Goal: Find specific page/section: Find specific page/section

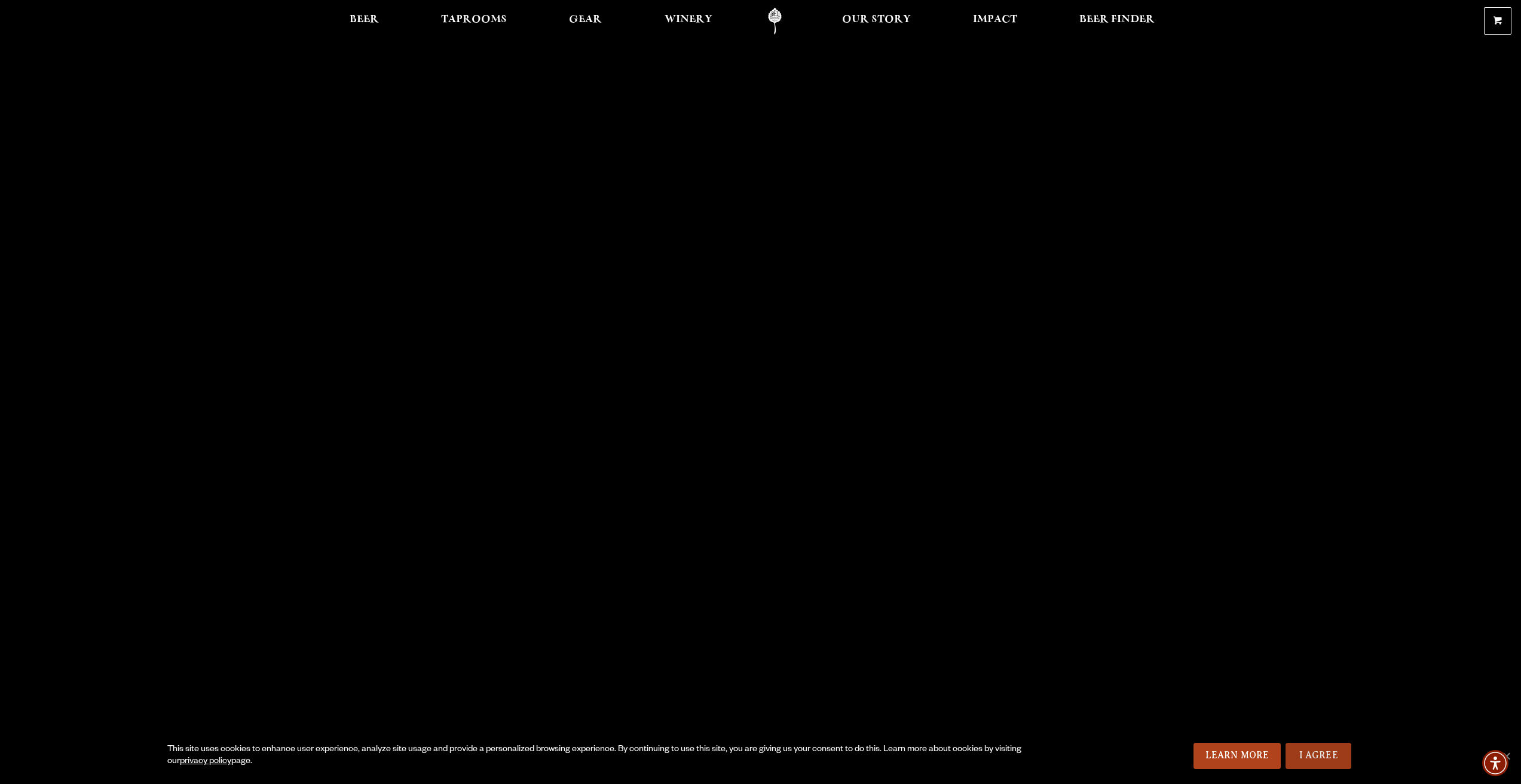
click at [1322, 763] on link "I Agree" at bounding box center [1318, 756] width 66 height 26
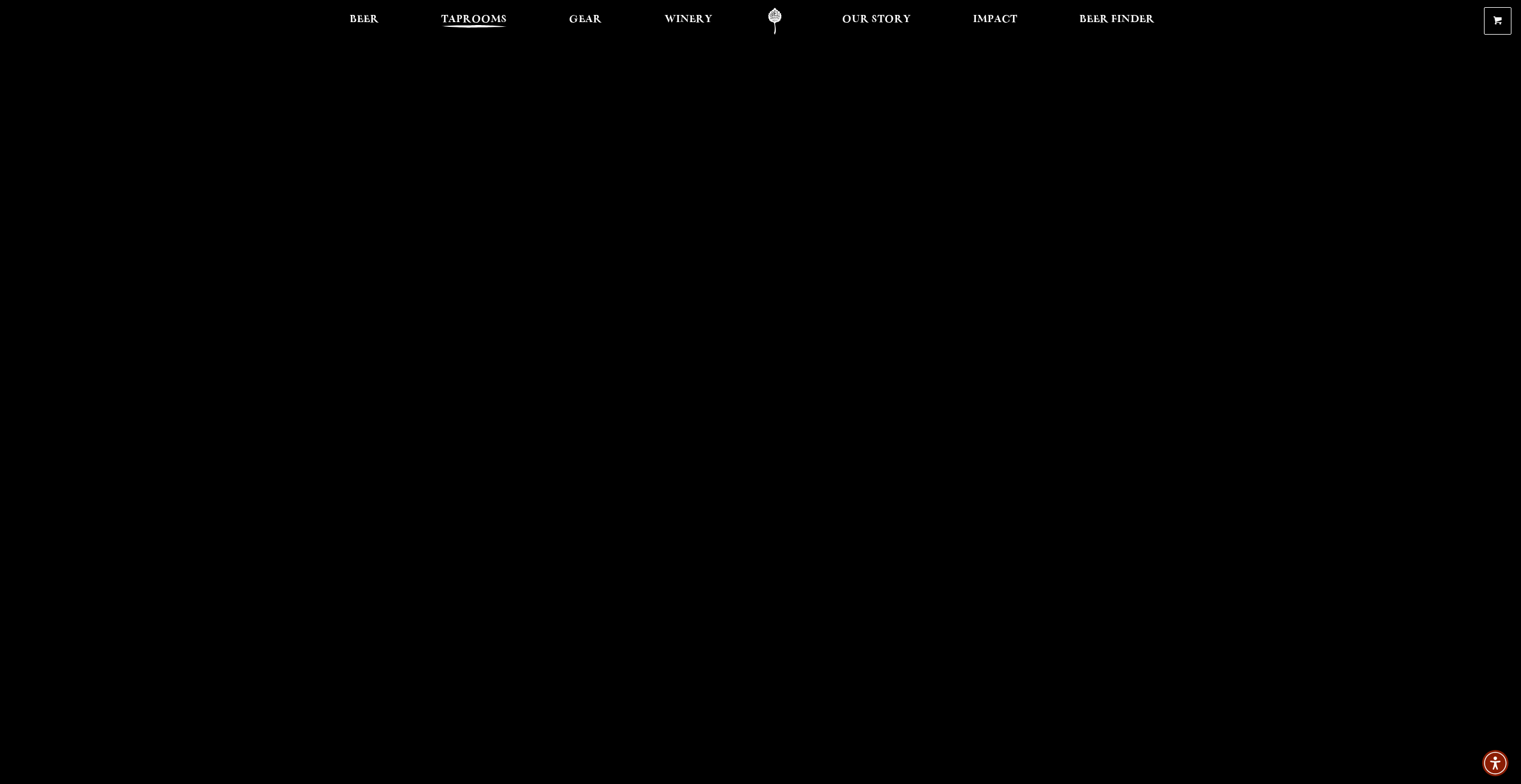
click at [472, 19] on span "Taprooms" at bounding box center [474, 19] width 66 height 10
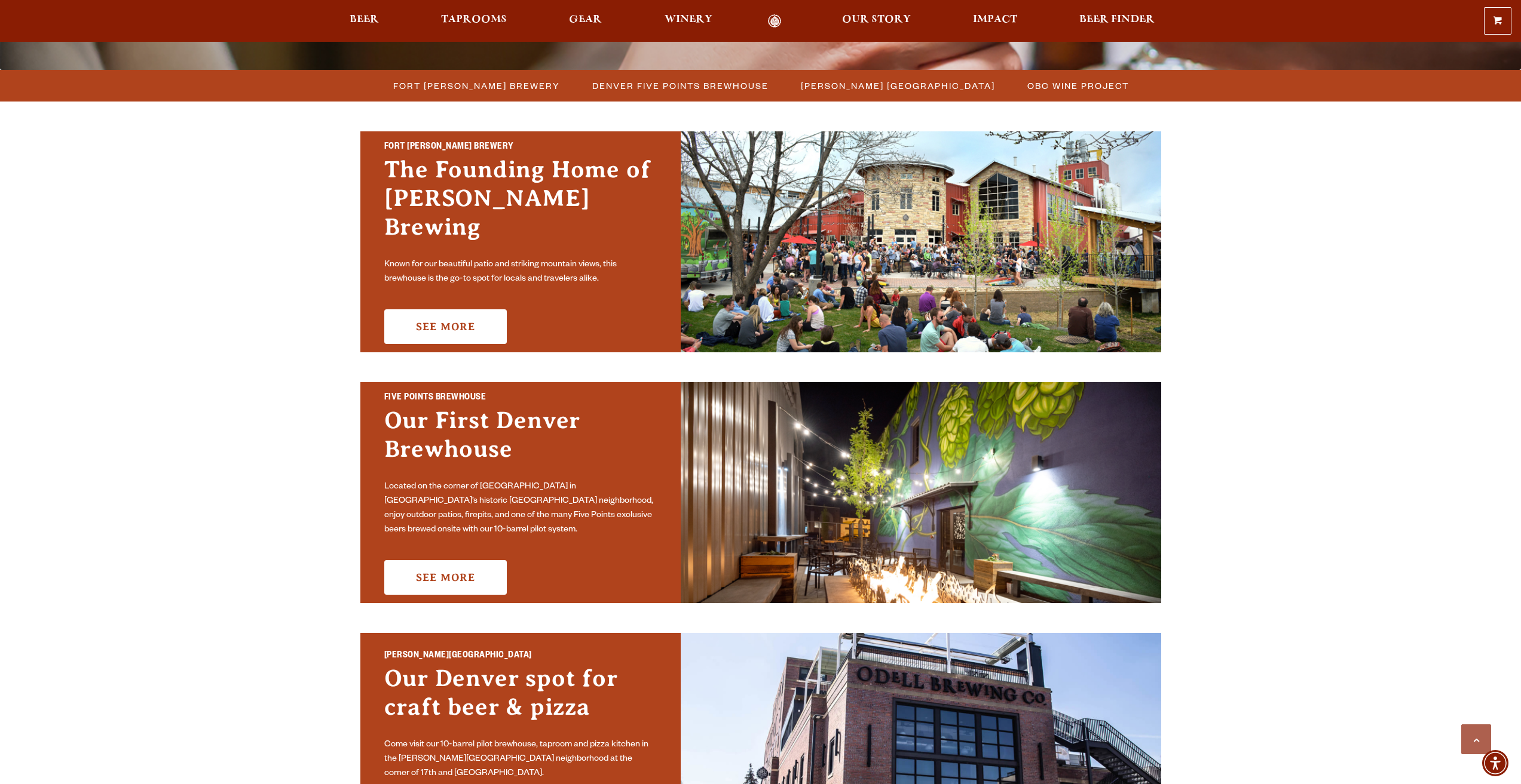
scroll to position [299, 0]
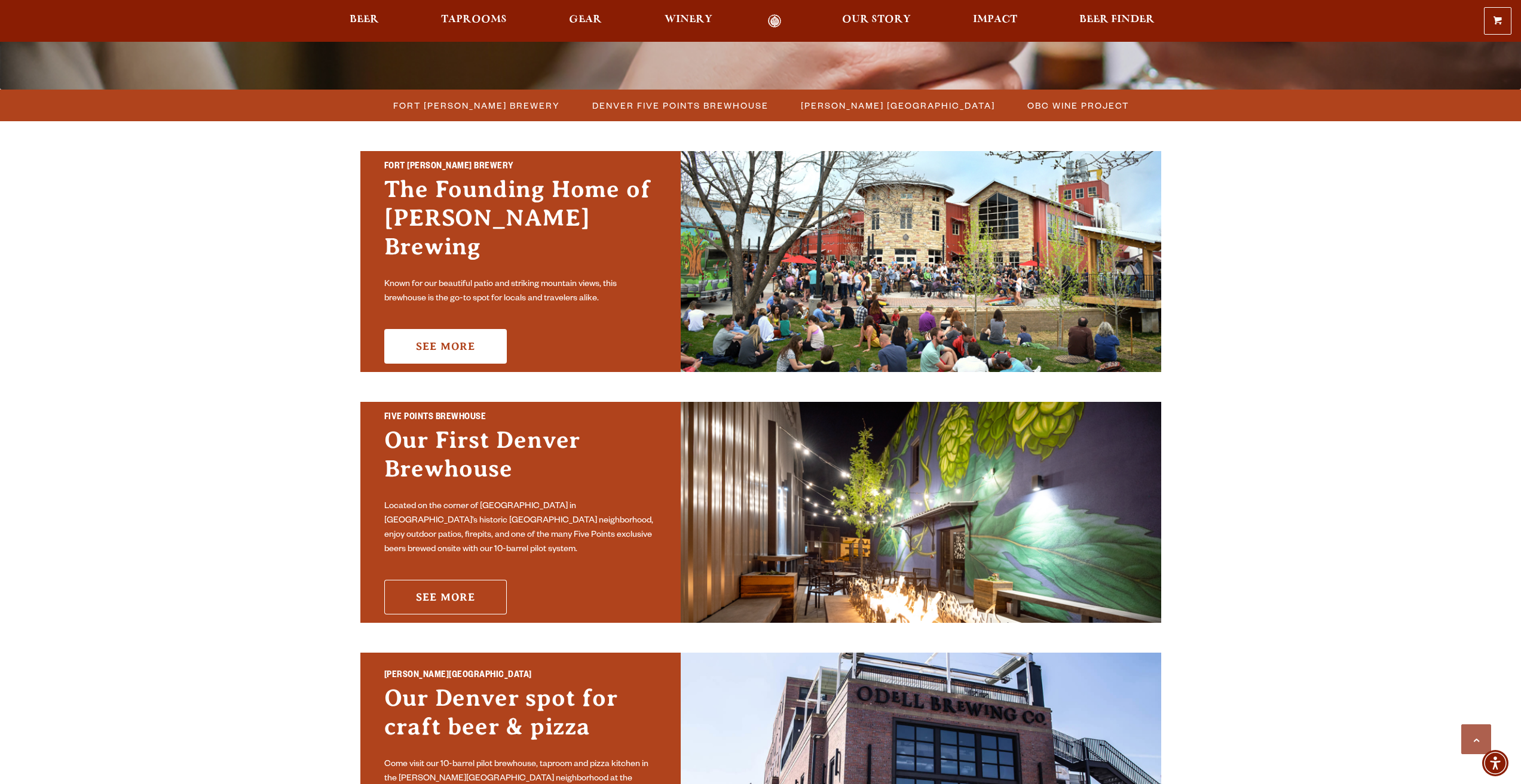
click at [449, 583] on link "See More" at bounding box center [445, 597] width 123 height 35
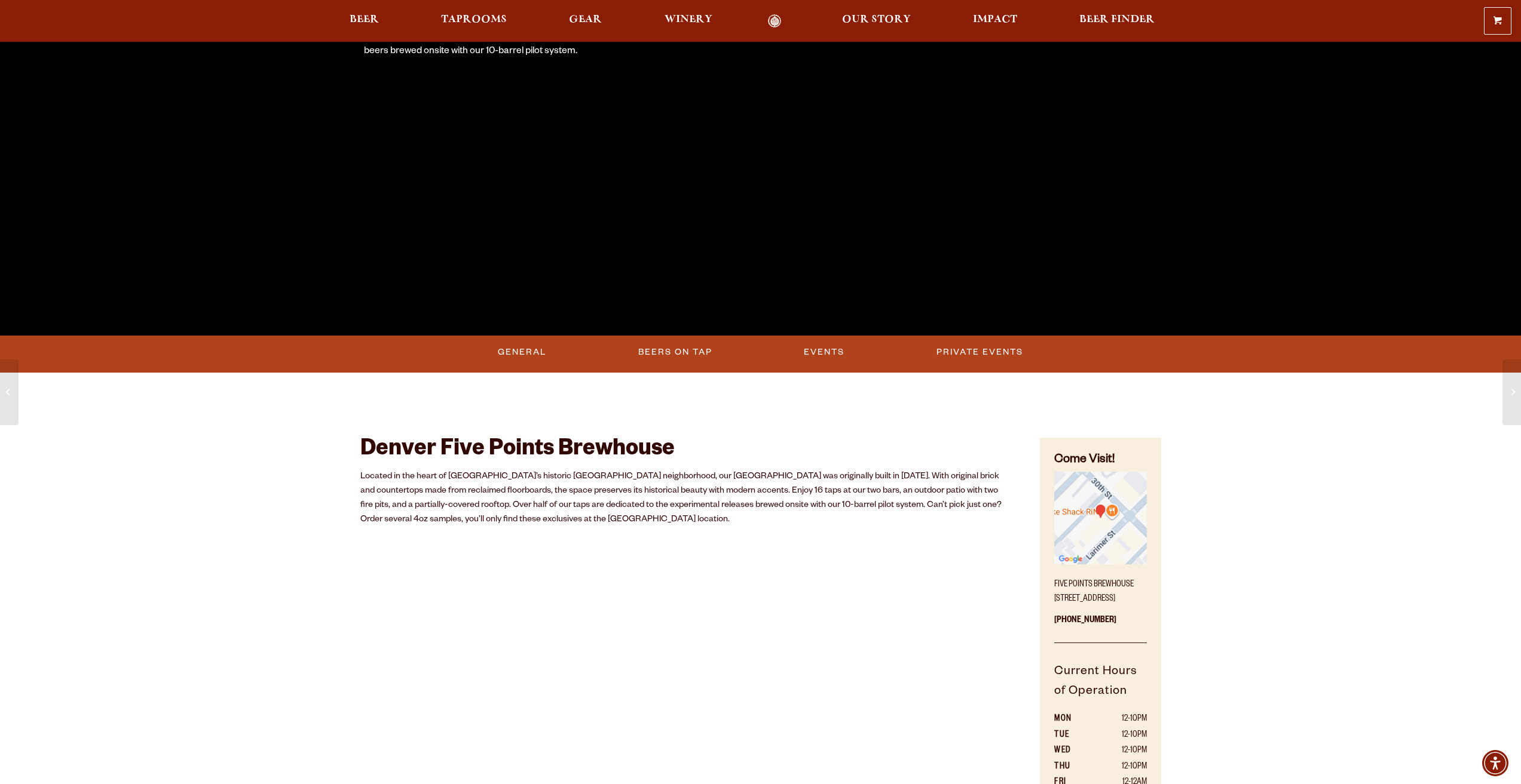
scroll to position [299, 0]
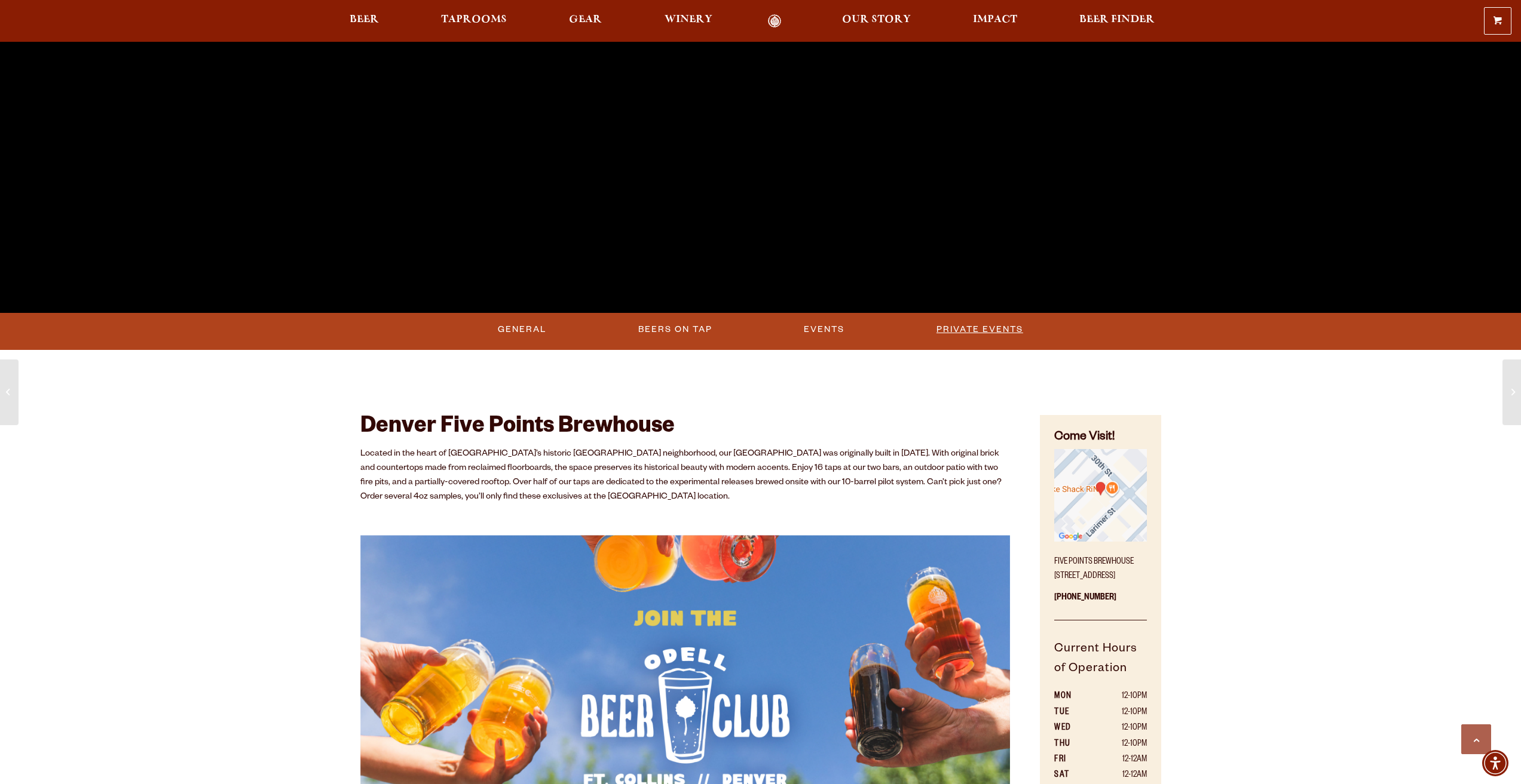
click at [969, 330] on link "Private Events" at bounding box center [980, 330] width 96 height 28
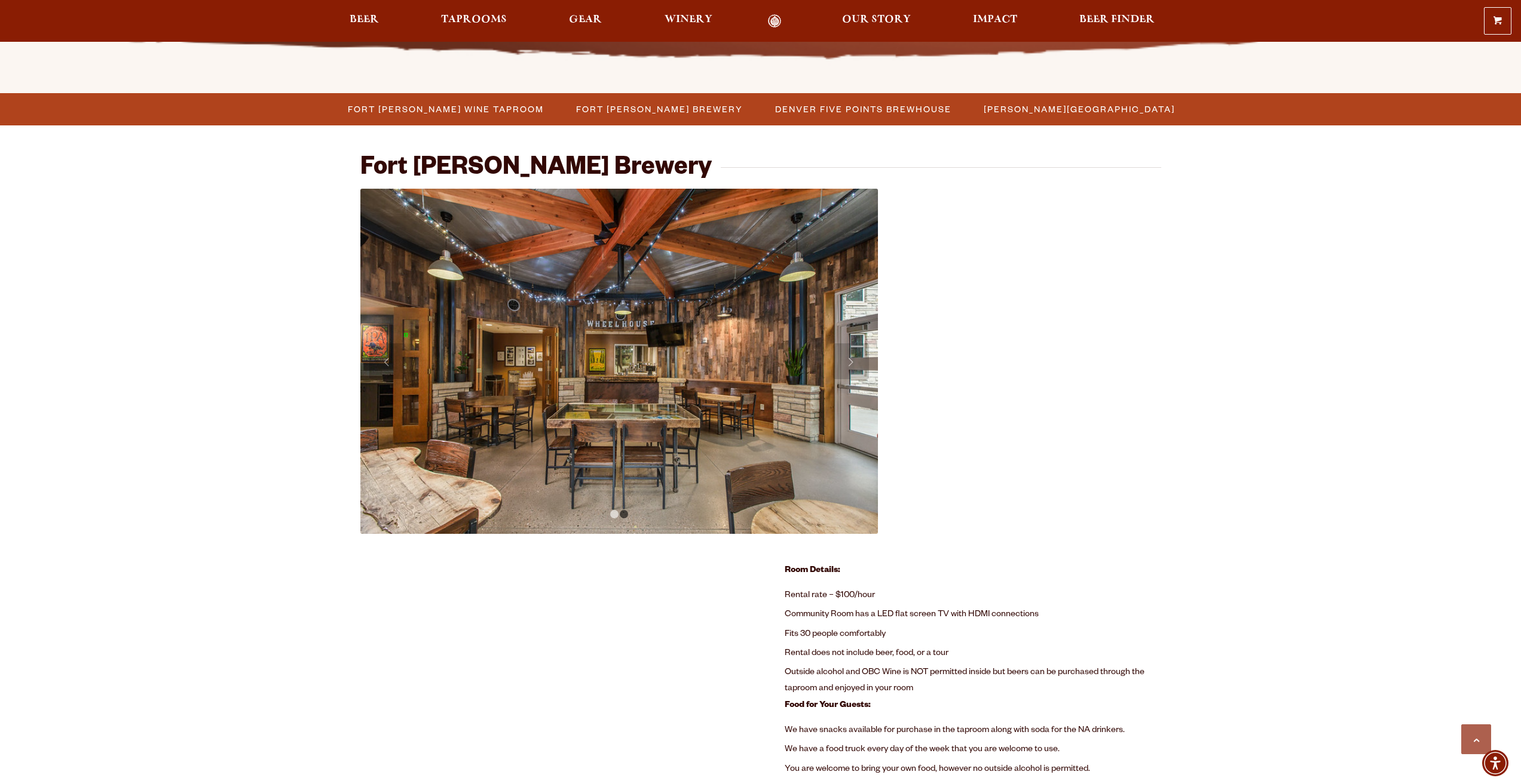
scroll to position [557, 0]
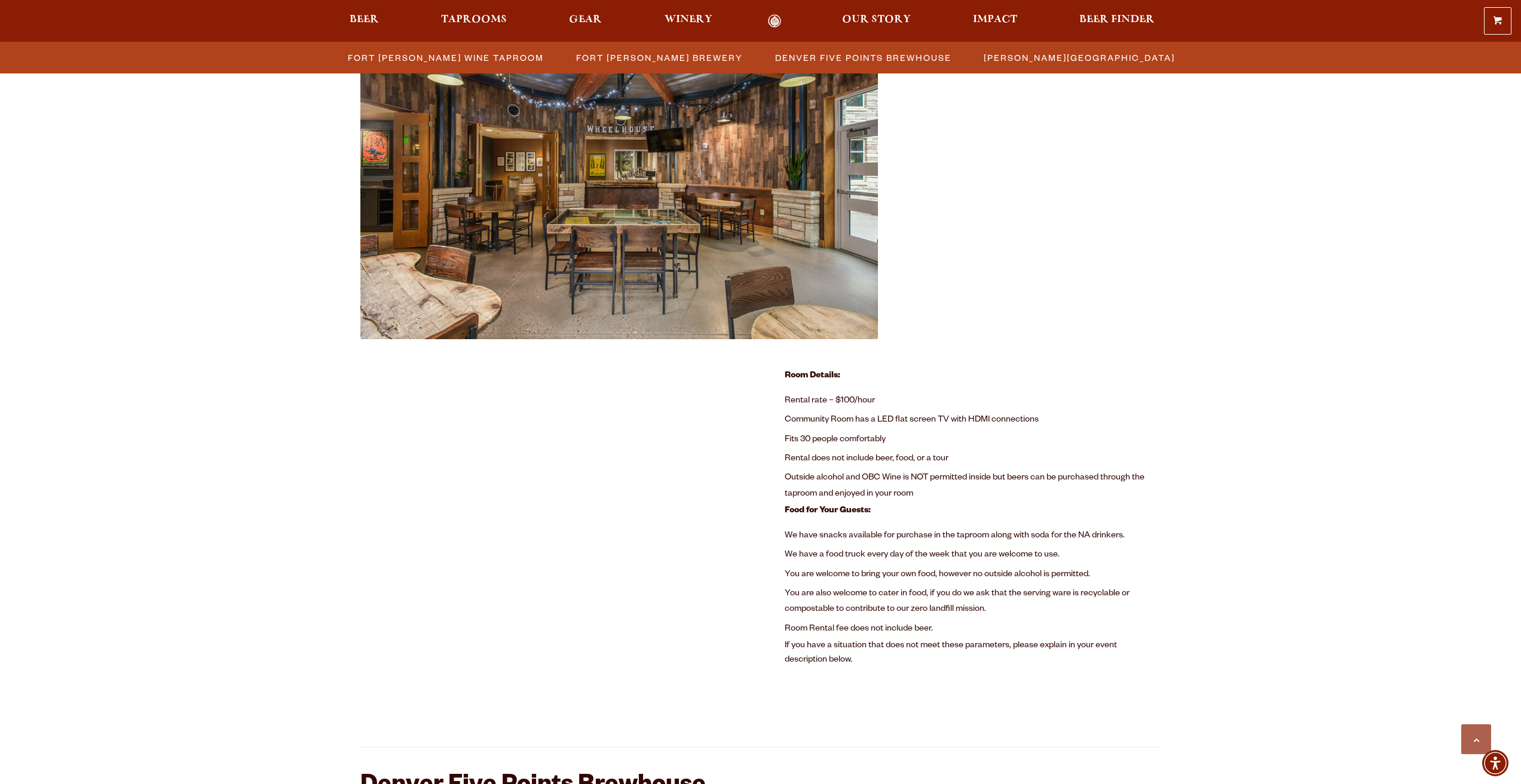
drag, startPoint x: 334, startPoint y: 570, endPoint x: 337, endPoint y: 563, distance: 7.6
